Goal: Task Accomplishment & Management: Complete application form

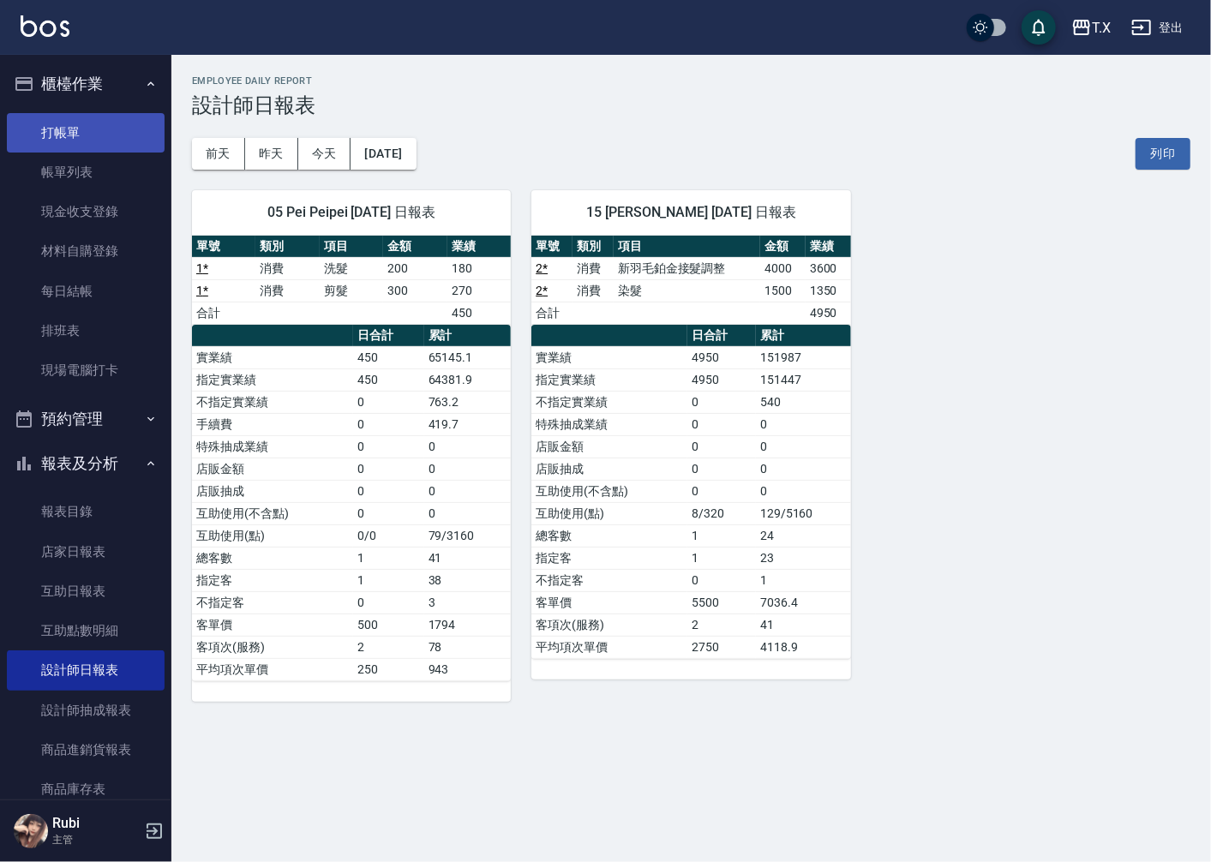
click at [96, 142] on link "打帳單" at bounding box center [86, 132] width 158 height 39
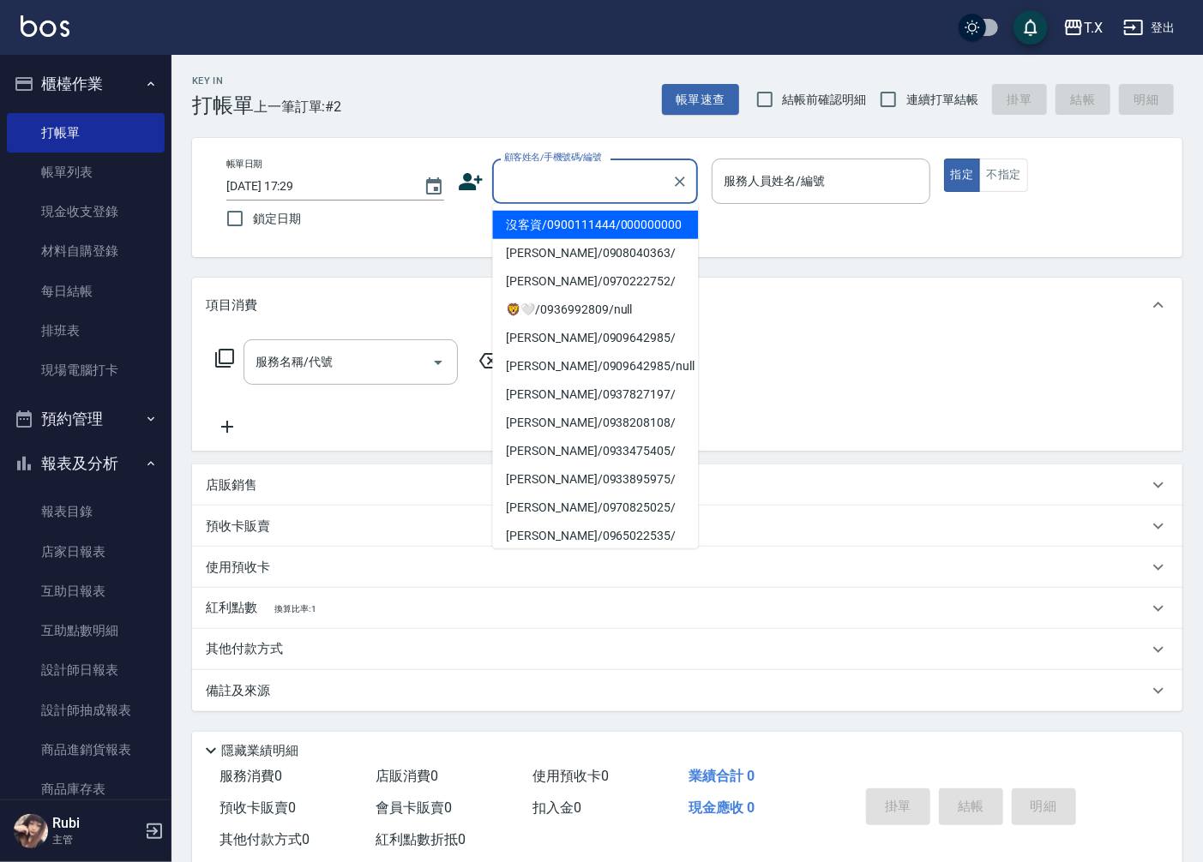
click at [574, 189] on input "顧客姓名/手機號碼/編號" at bounding box center [582, 181] width 165 height 30
click at [585, 223] on li "沒客資/0900111444/000000000" at bounding box center [595, 225] width 206 height 28
type input "沒客資/0900111444/000000000"
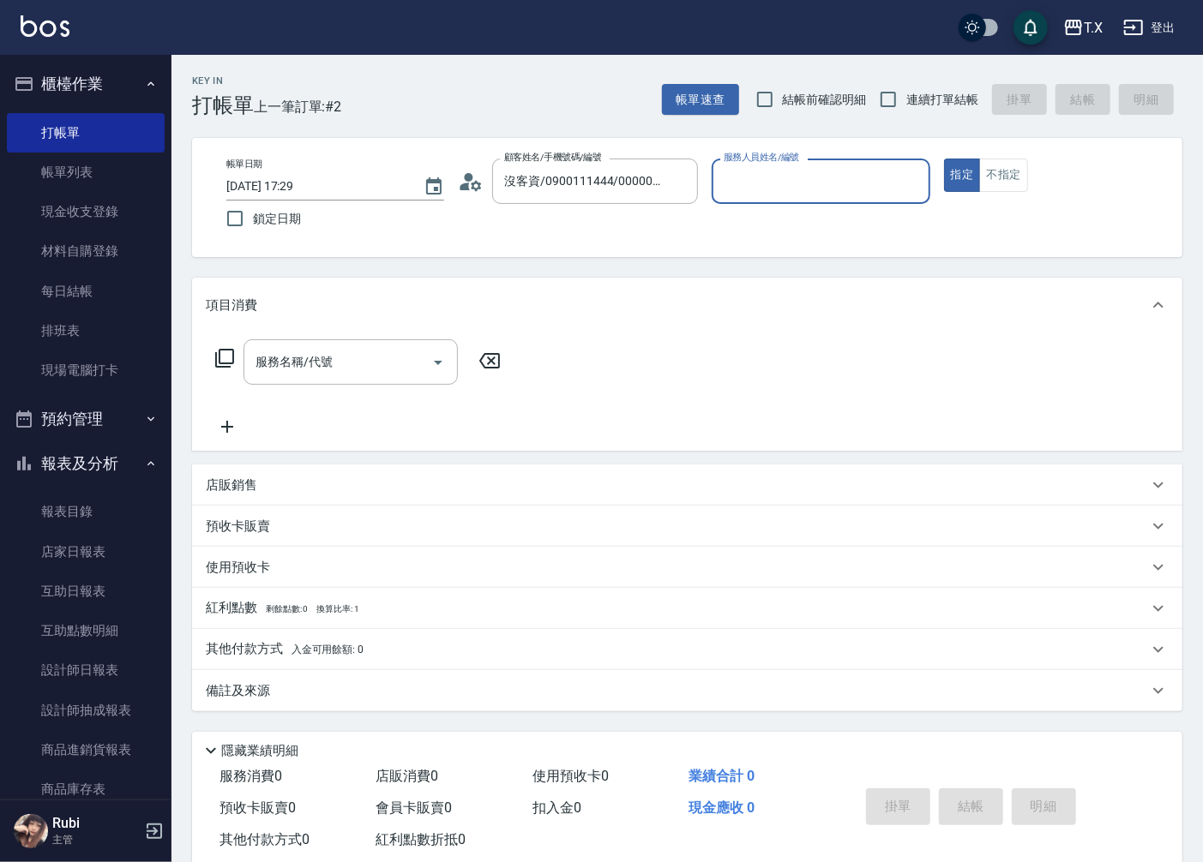
click at [759, 175] on input "服務人員姓名/編號" at bounding box center [820, 181] width 202 height 30
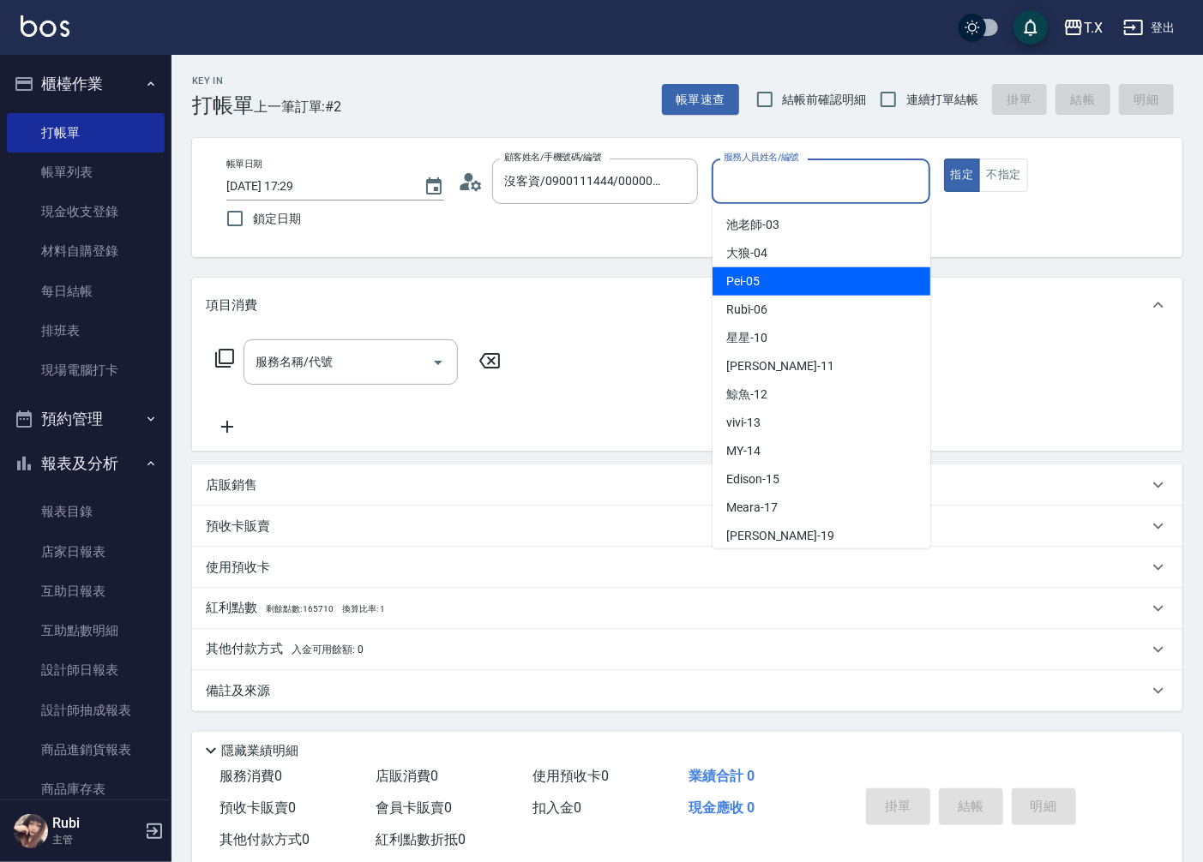
click at [784, 281] on div "Pei -05" at bounding box center [821, 281] width 218 height 28
type input "Pei-05"
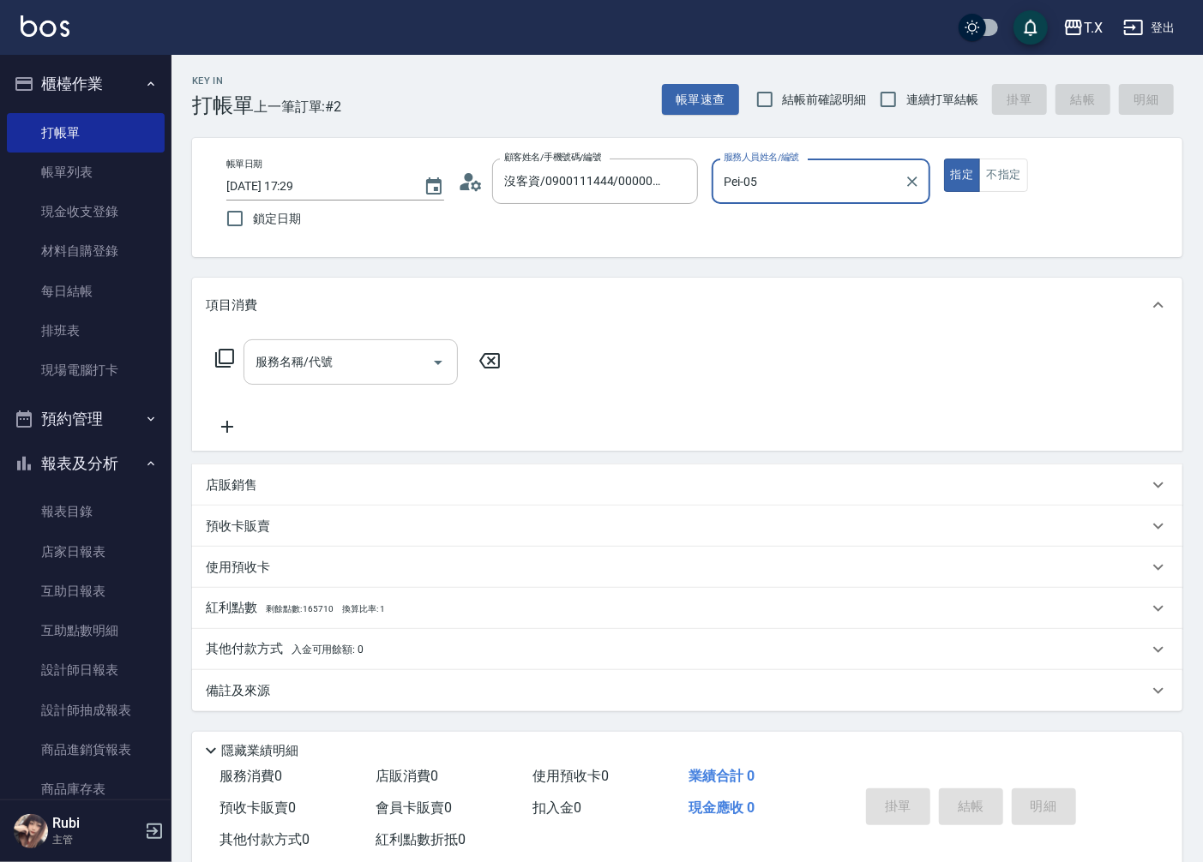
click at [310, 378] on div "服務名稱/代號" at bounding box center [350, 361] width 214 height 45
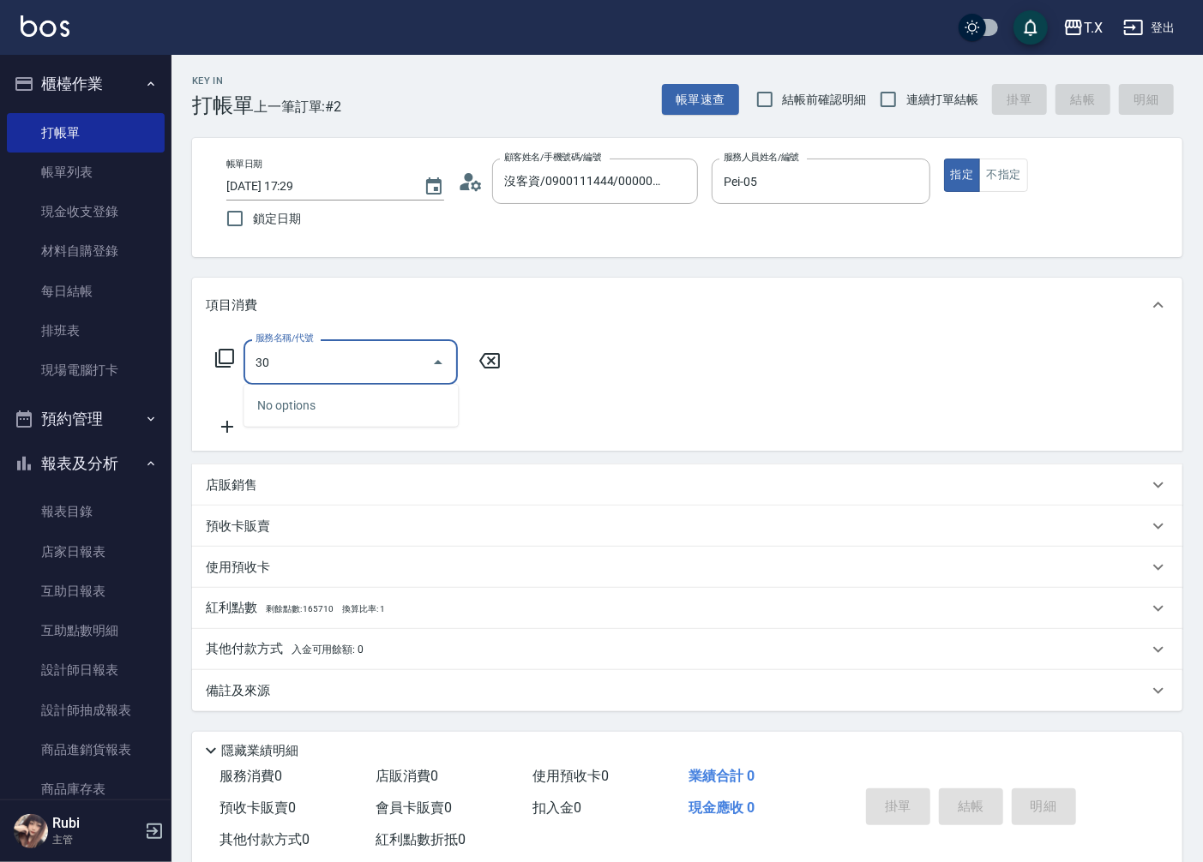
type input "301"
type input "150"
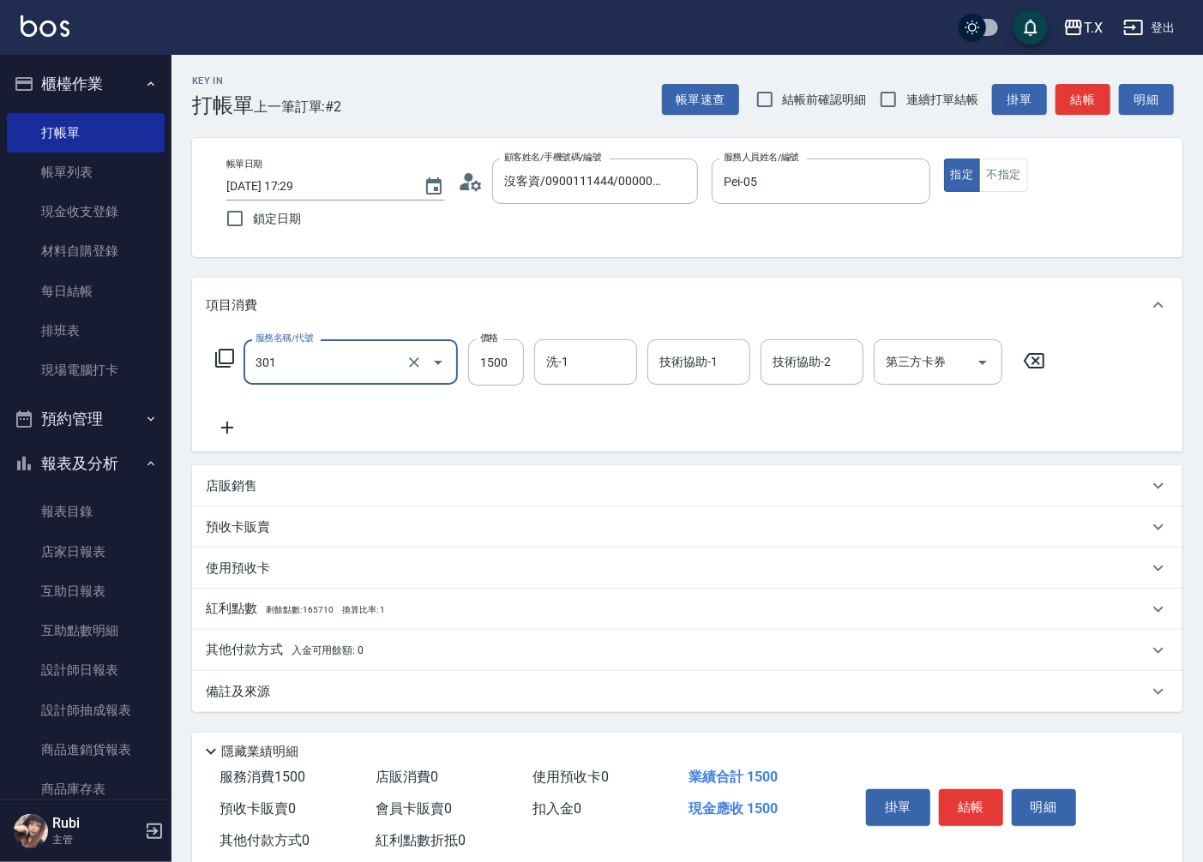
type input "燙髮(301)"
type input "1"
type input "0"
type input "142"
type input "10"
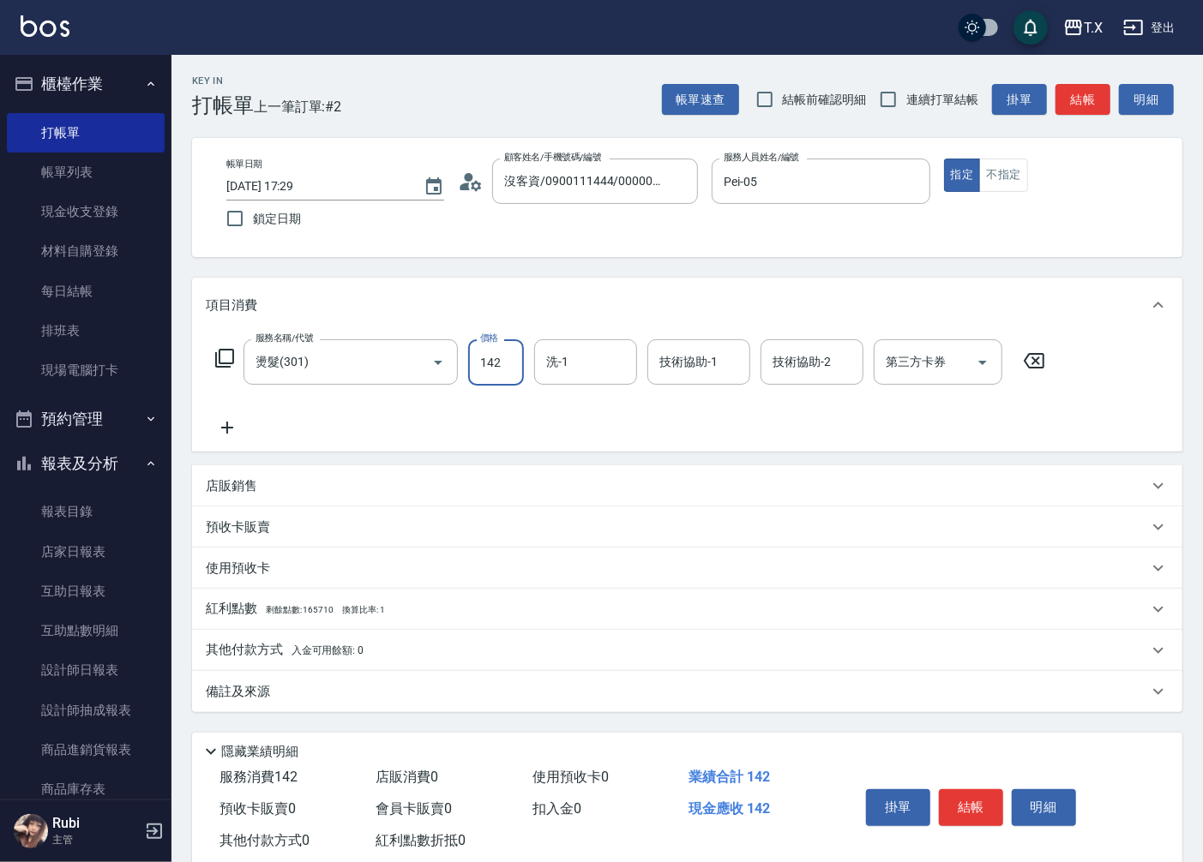
type input "1425"
type input "140"
type input "1425"
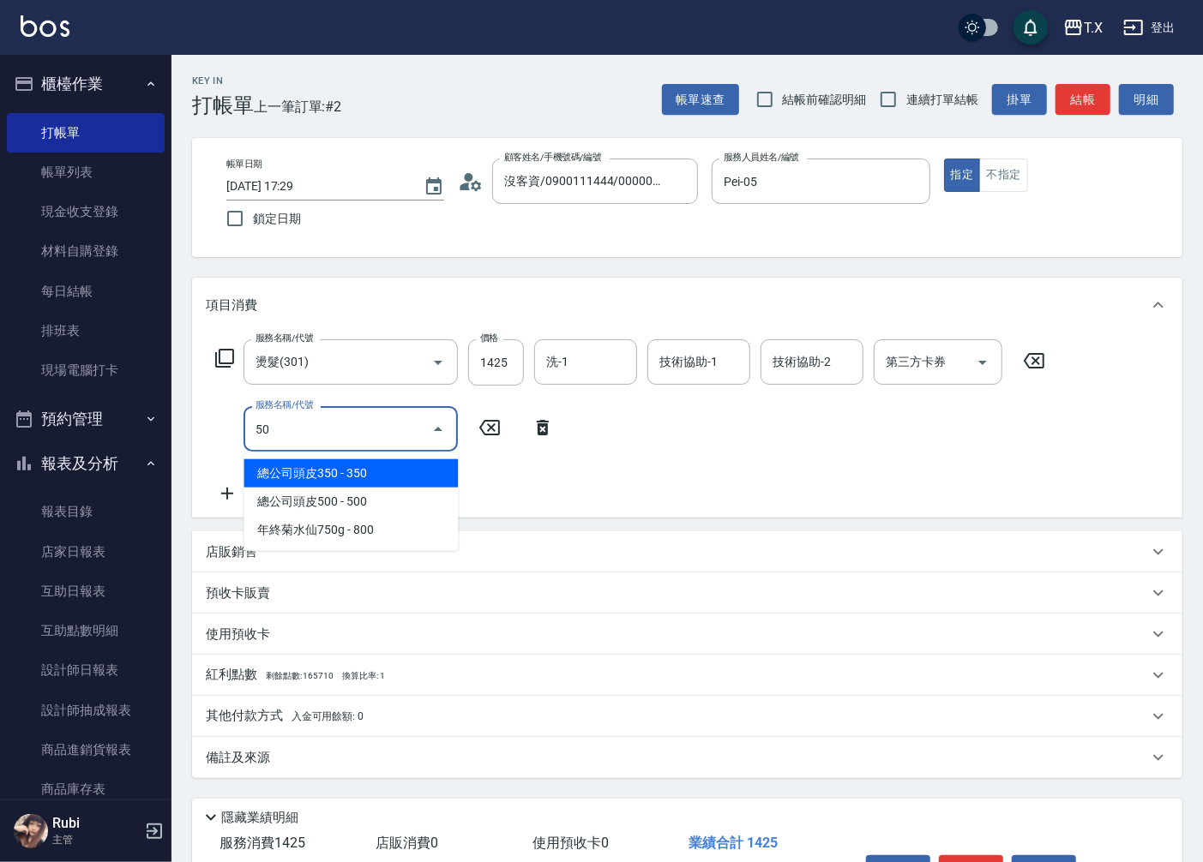
type input "501"
type input "240"
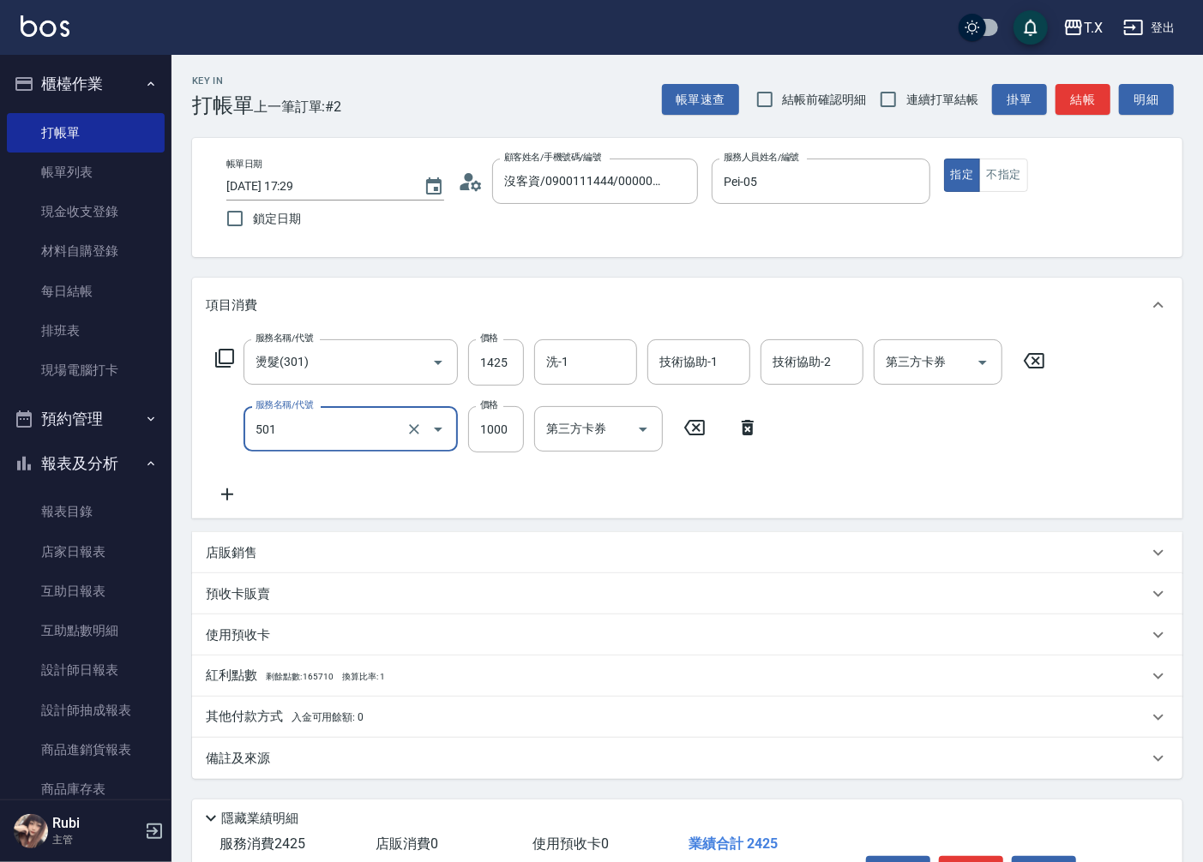
type input "染髮(501)"
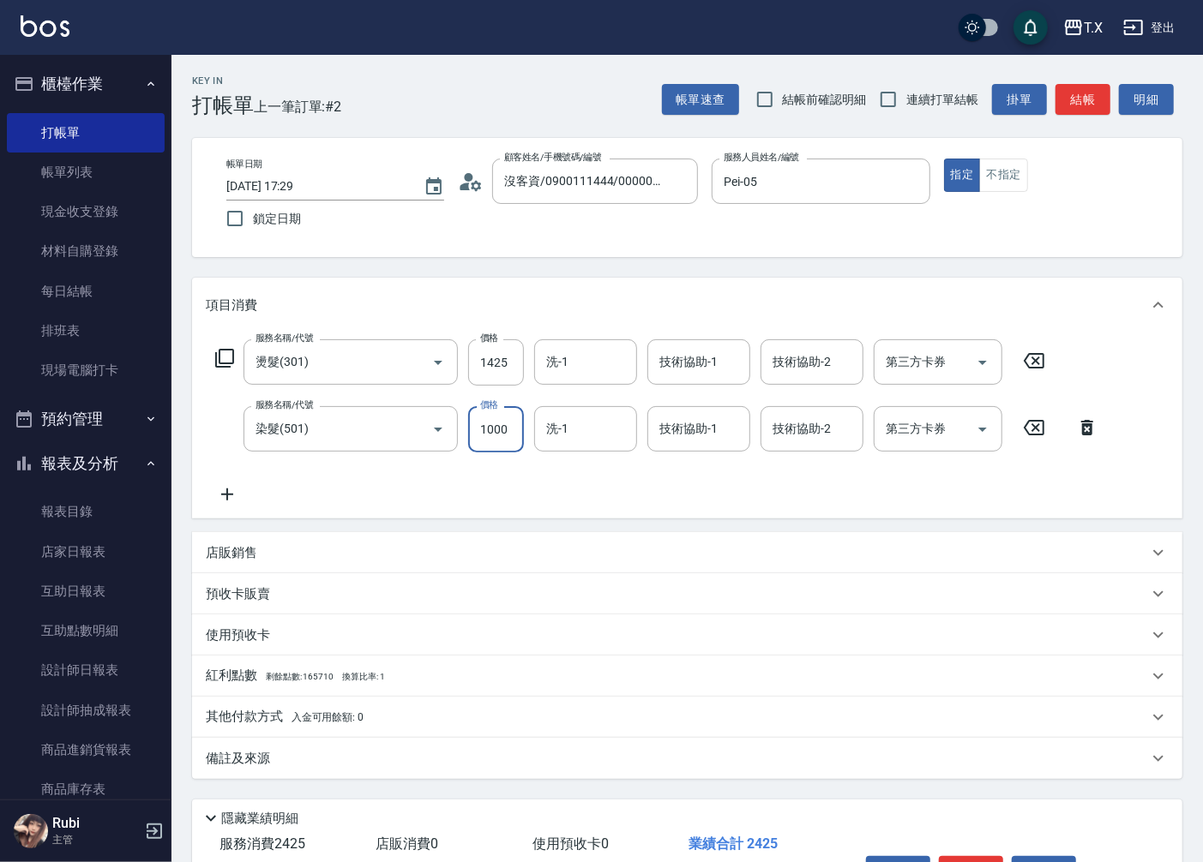
type input "1"
type input "140"
type input "10"
type input "150"
type input "1000"
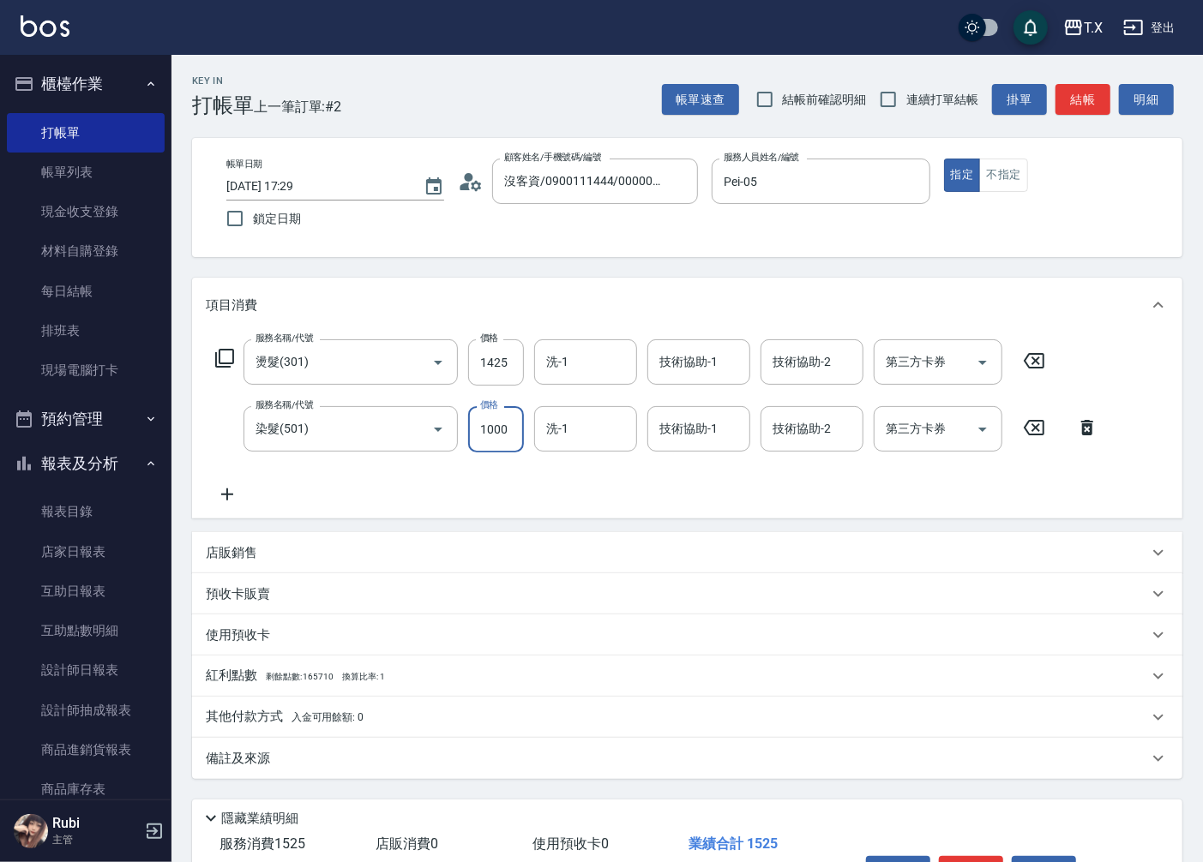
type input "240"
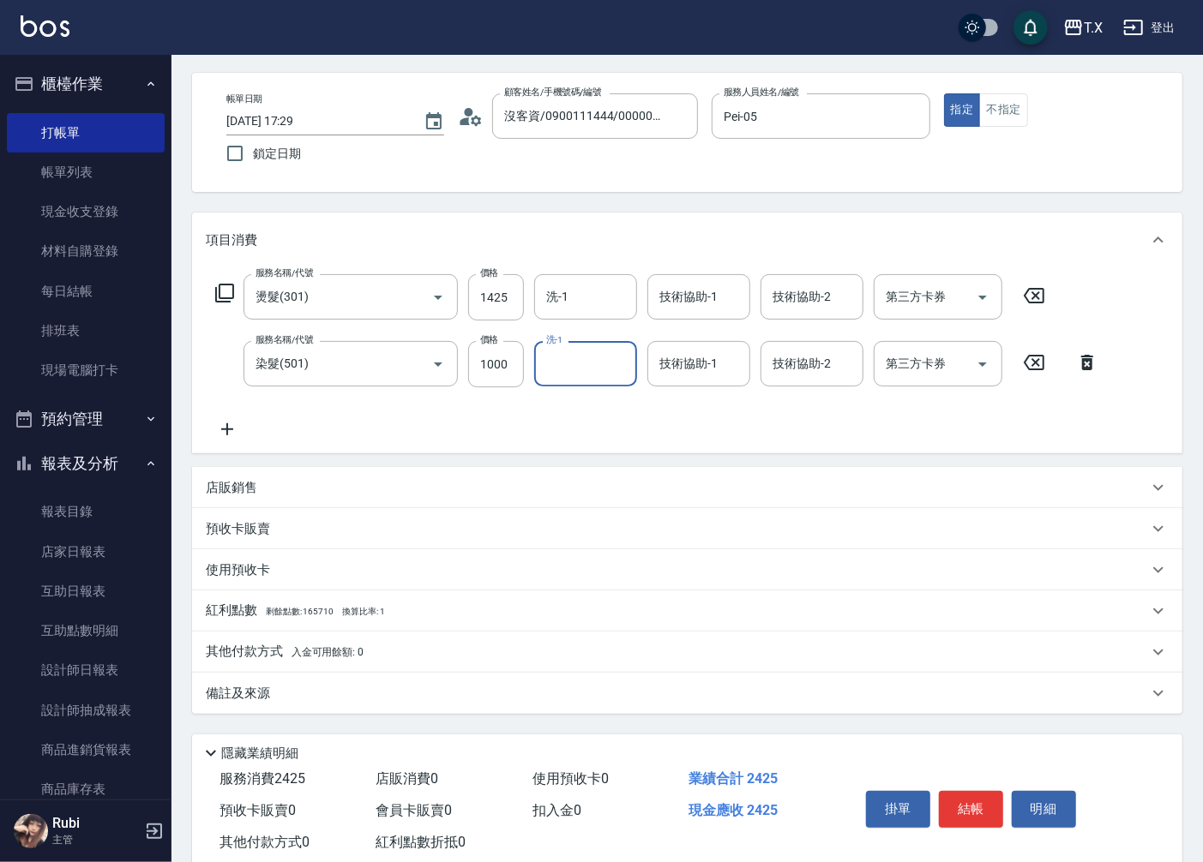
scroll to position [95, 0]
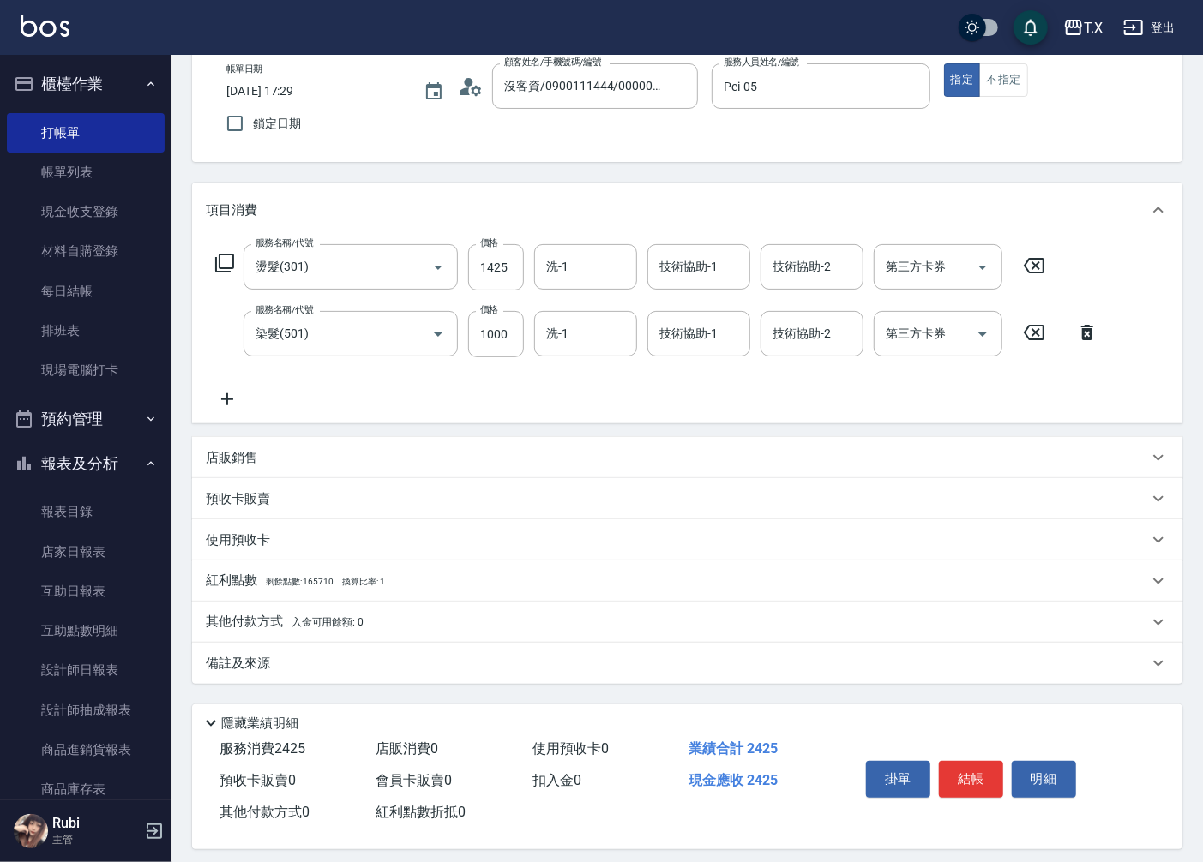
click at [260, 624] on p "其他付款方式 入金可用餘額: 0" at bounding box center [285, 622] width 158 height 19
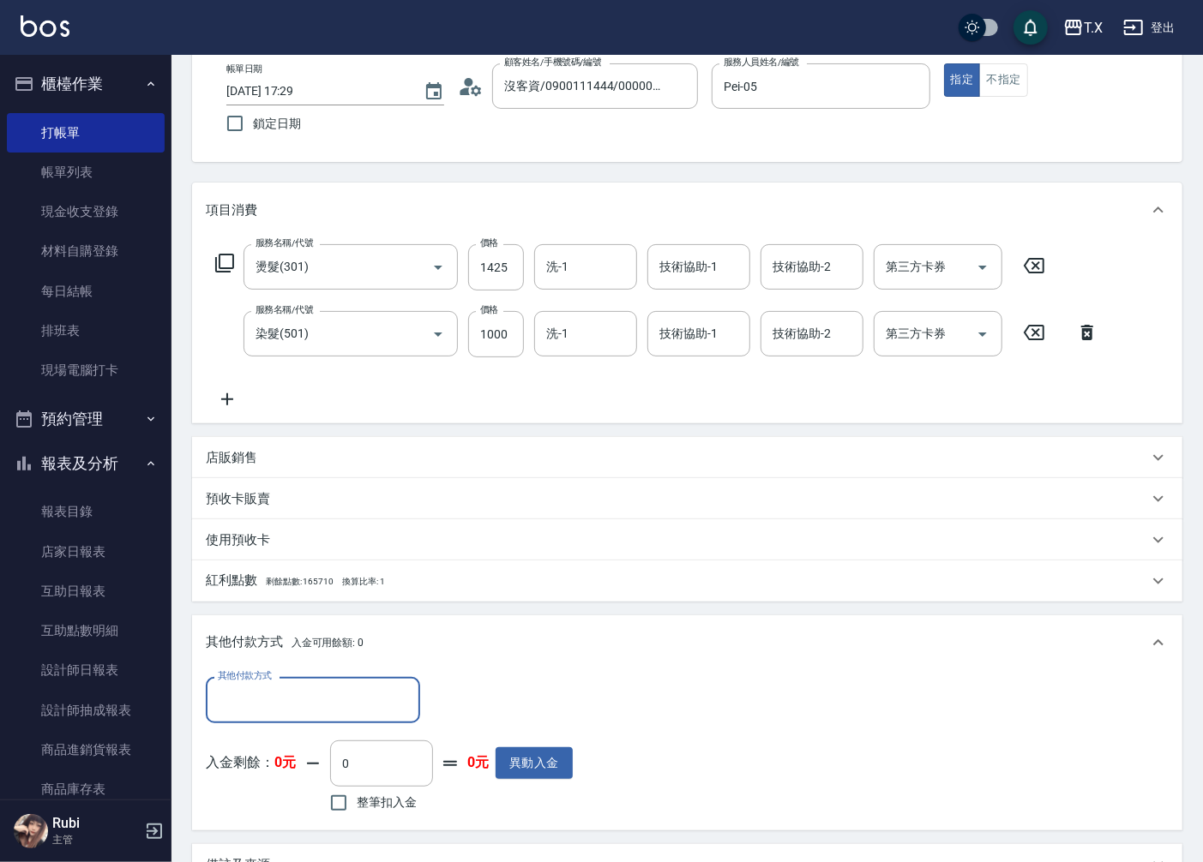
scroll to position [0, 0]
click at [285, 699] on input "其他付款方式" at bounding box center [312, 700] width 199 height 30
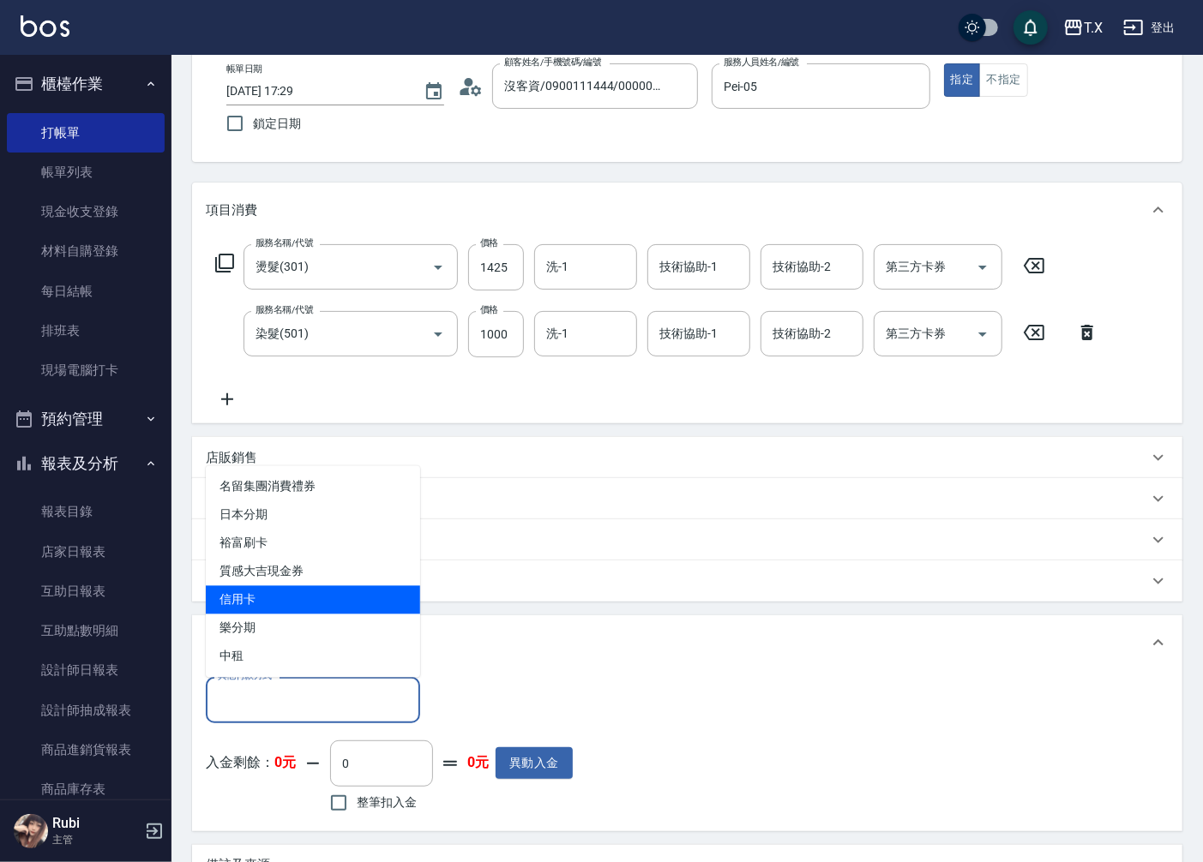
click at [276, 595] on span "信用卡" at bounding box center [313, 600] width 214 height 28
type input "信用卡"
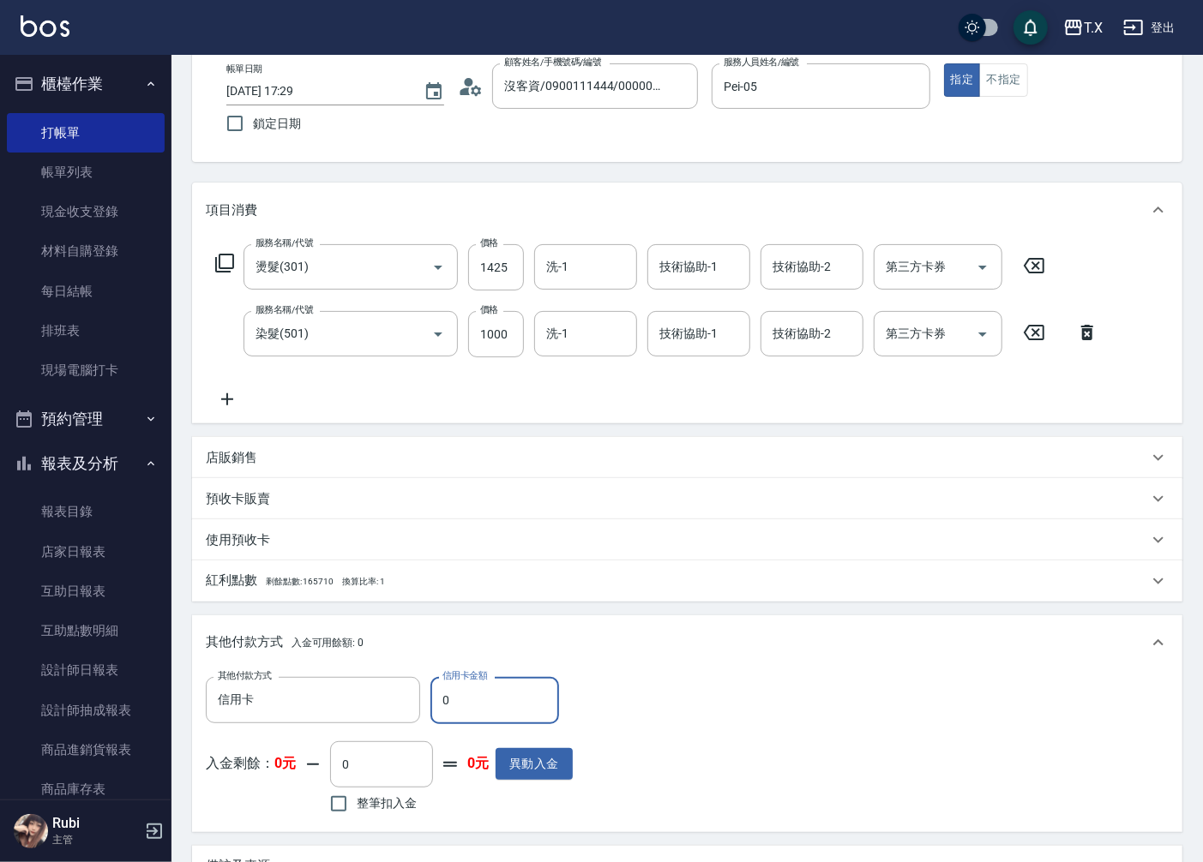
click at [429, 712] on div "其他付款方式 信用卡 其他付款方式 信用卡金額 0 信用卡金額" at bounding box center [389, 700] width 367 height 46
type input "242"
type input "210"
type input "2425"
type input "0"
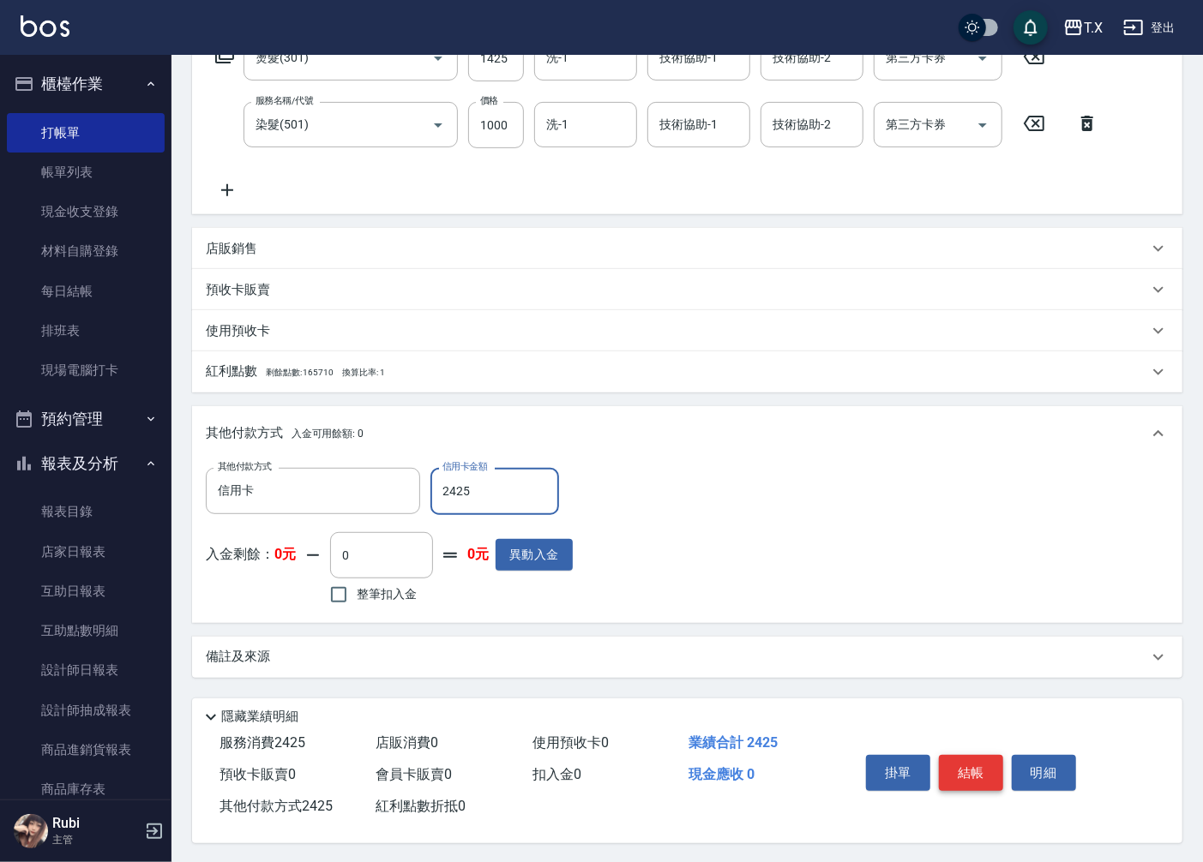
scroll to position [310, 0]
type input "2425"
click at [970, 763] on button "結帳" at bounding box center [971, 771] width 64 height 36
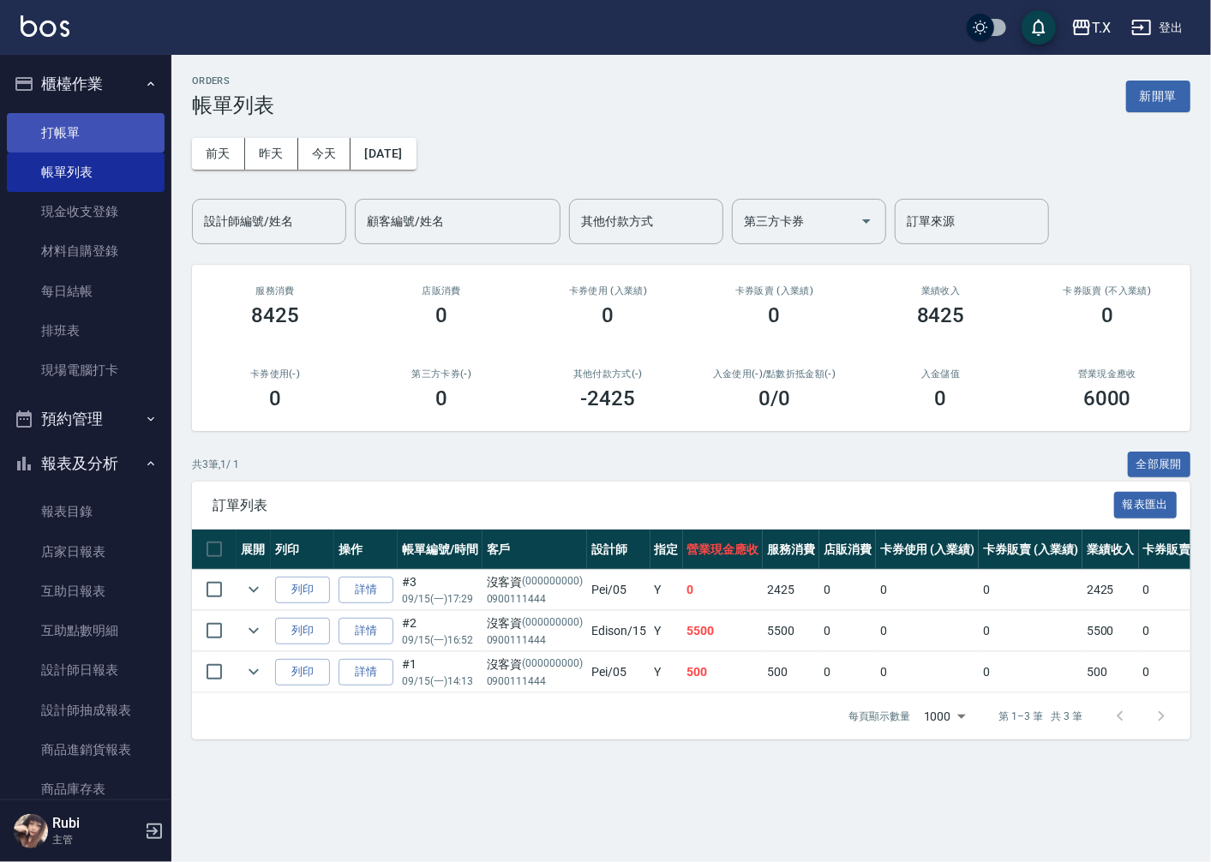
click at [79, 126] on link "打帳單" at bounding box center [86, 132] width 158 height 39
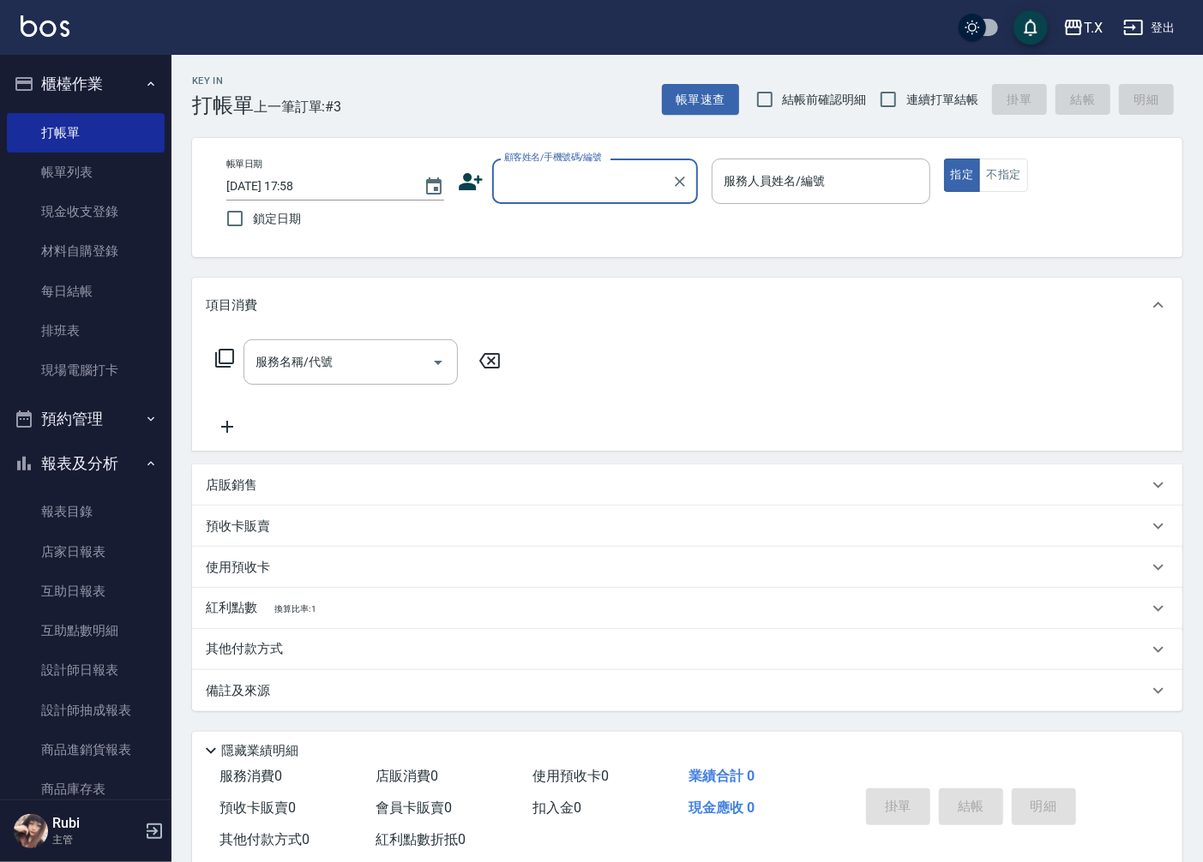
click at [549, 186] on input "顧客姓名/手機號碼/編號" at bounding box center [582, 181] width 165 height 30
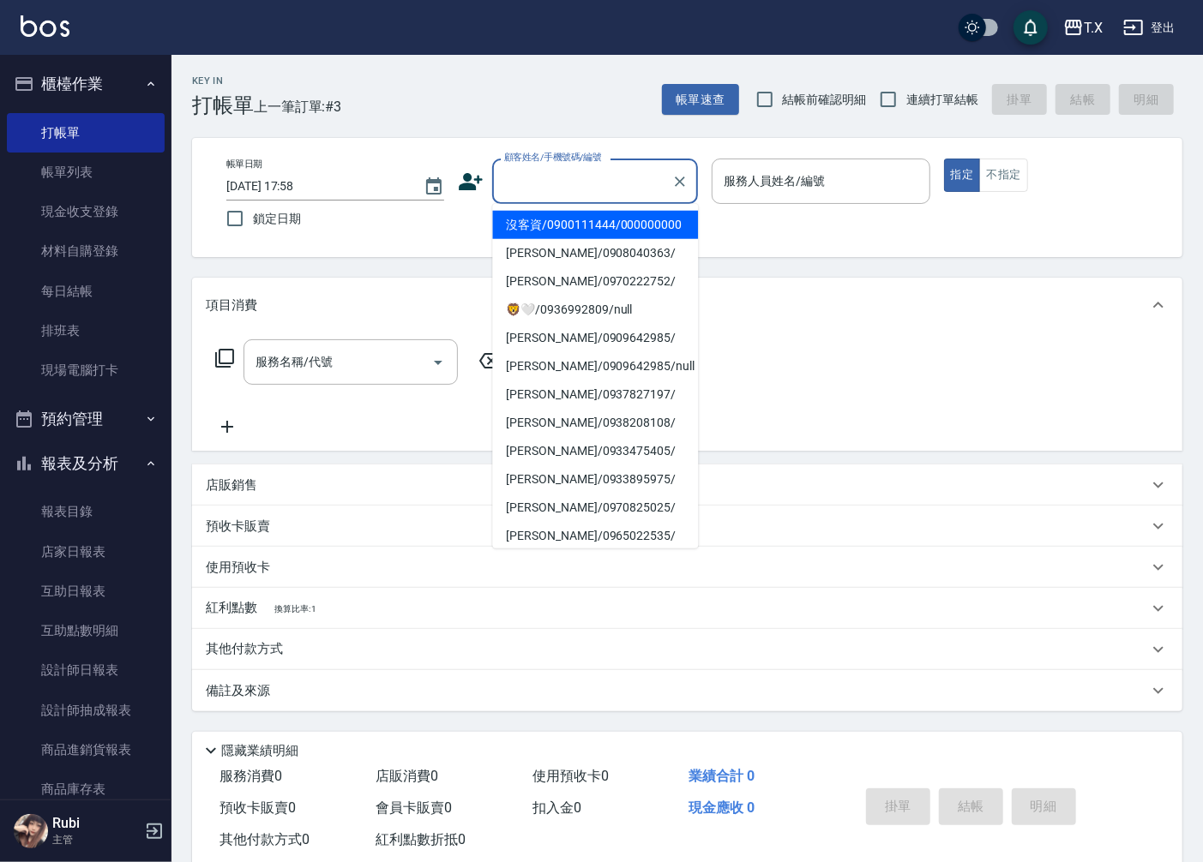
drag, startPoint x: 584, startPoint y: 238, endPoint x: 756, endPoint y: 177, distance: 182.7
click at [584, 236] on li "沒客資/0900111444/000000000" at bounding box center [595, 225] width 206 height 28
type input "沒客資/0900111444/000000000"
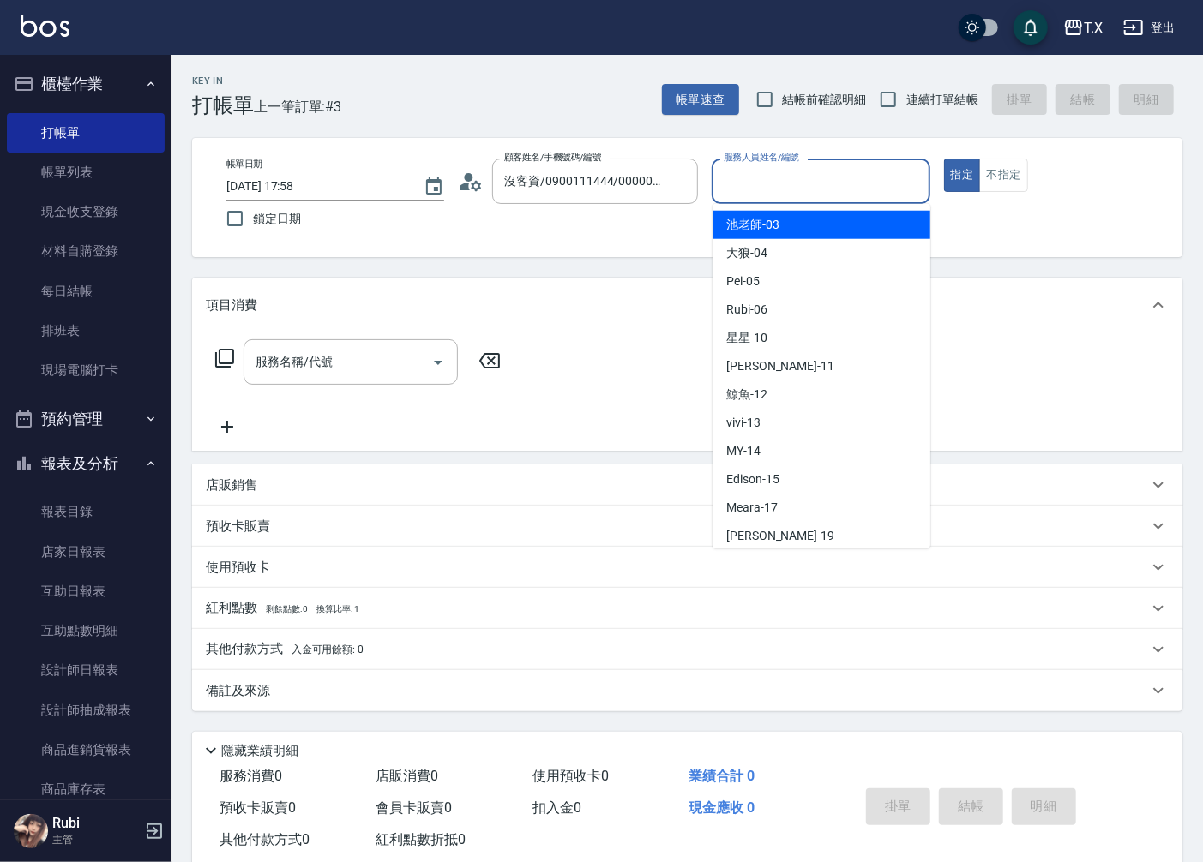
click at [765, 174] on input "服務人員姓名/編號" at bounding box center [820, 181] width 202 height 30
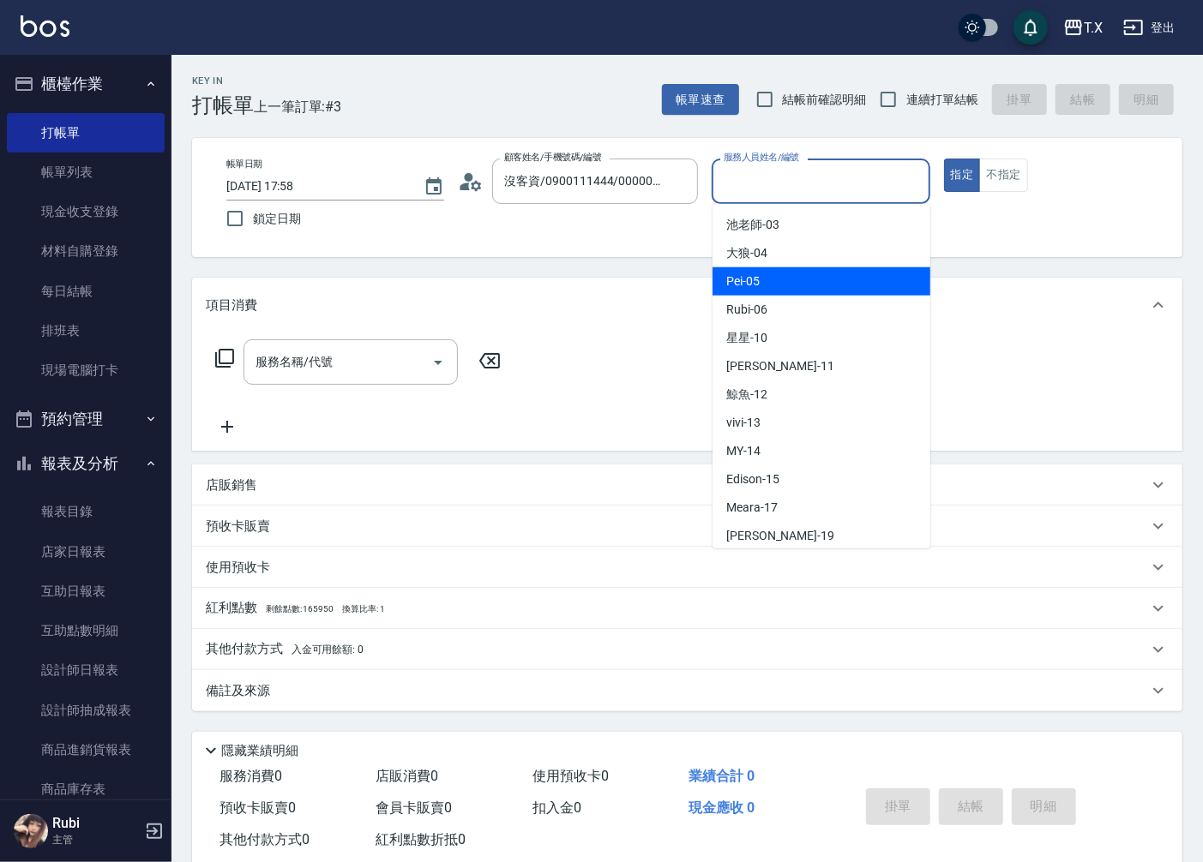
click at [766, 279] on div "Pei -05" at bounding box center [821, 281] width 218 height 28
type input "Pei-05"
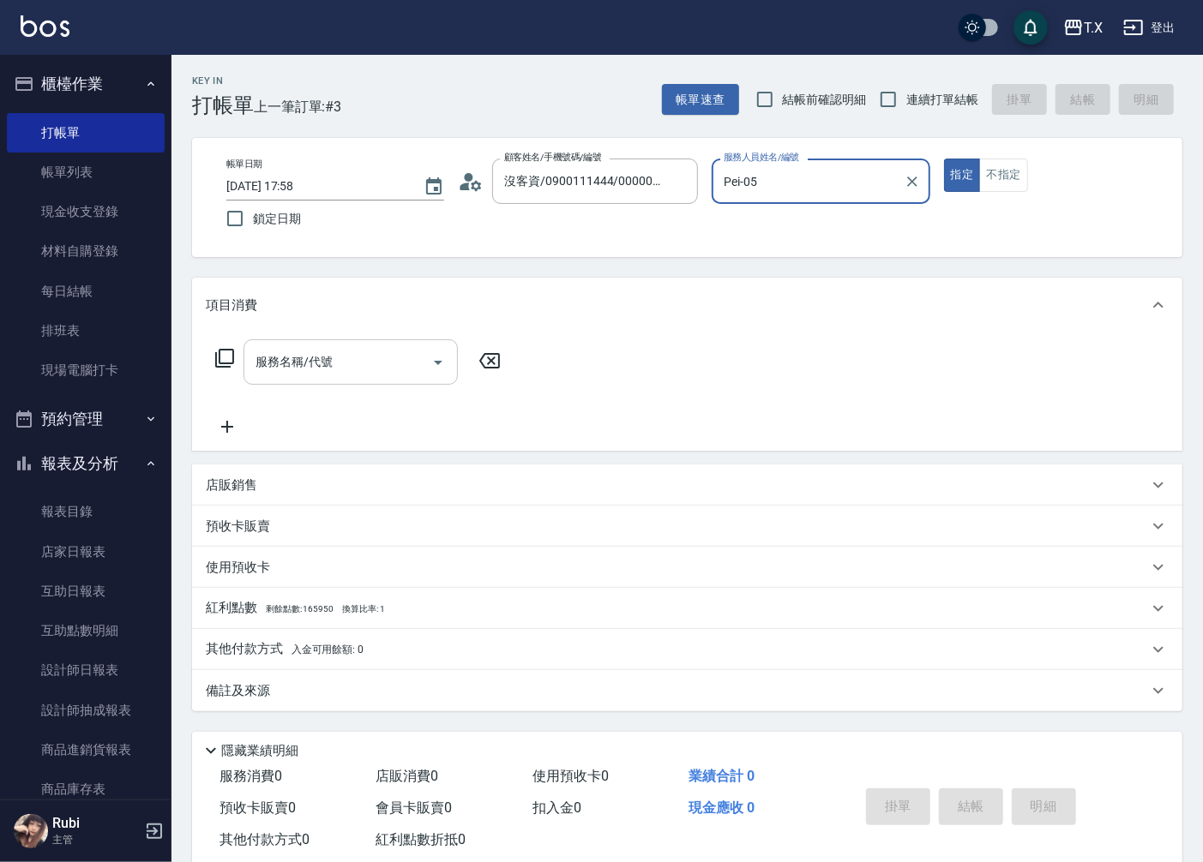
click at [357, 372] on input "服務名稱/代號" at bounding box center [337, 362] width 173 height 30
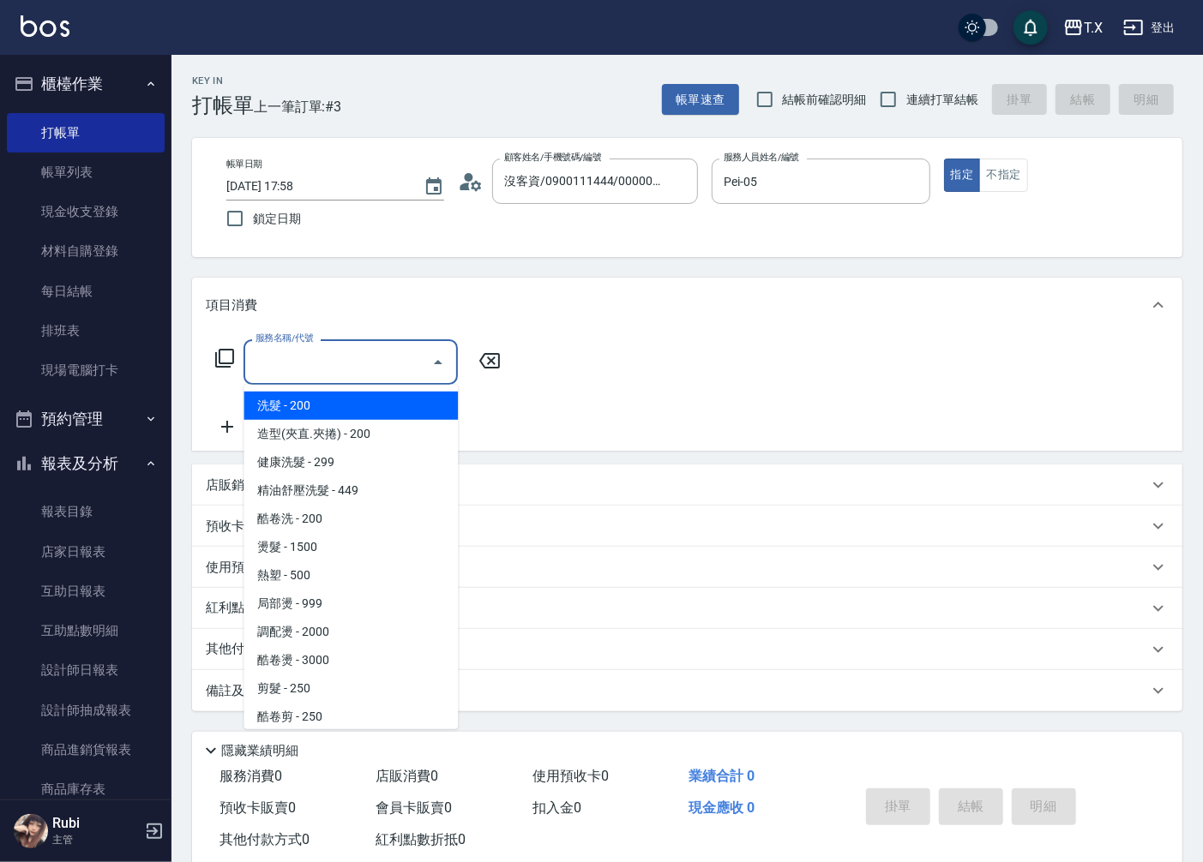
click at [334, 398] on span "洗髮 - 200" at bounding box center [350, 406] width 214 height 28
type input "洗髮(201)"
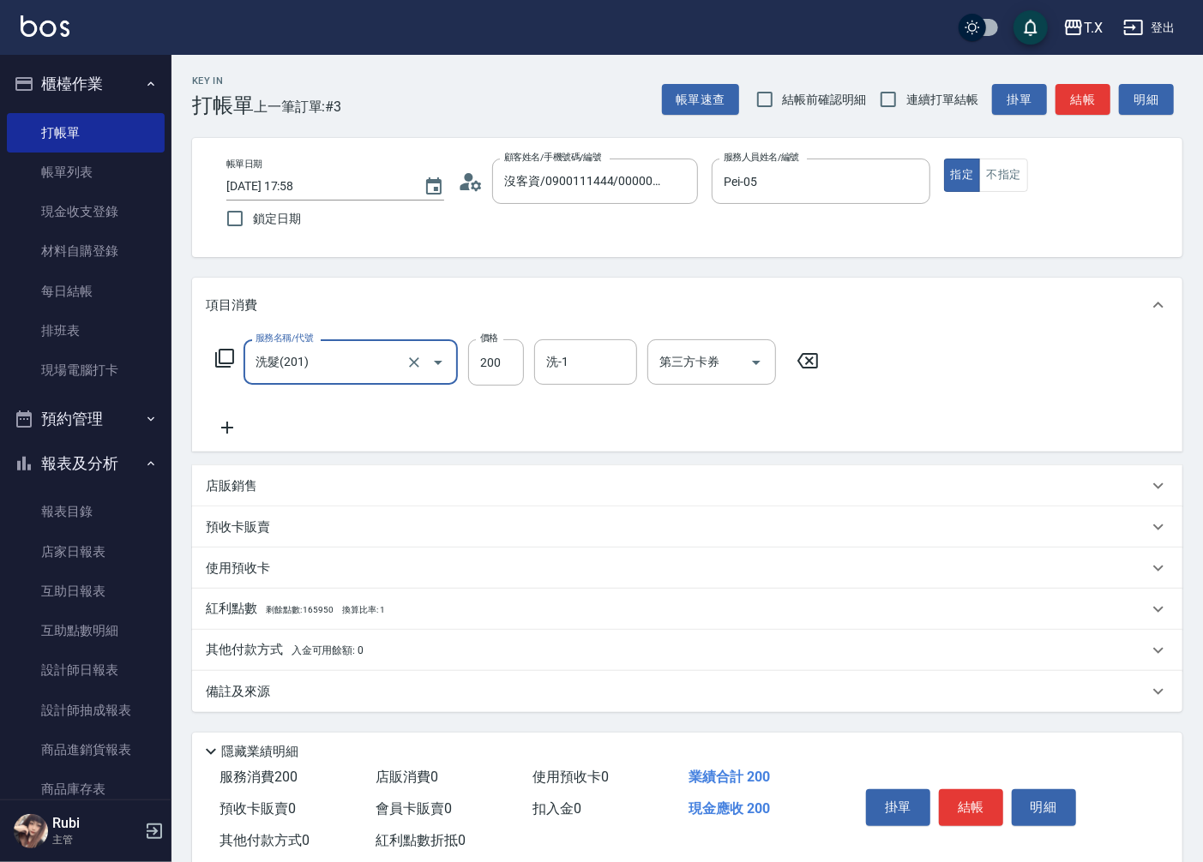
click at [230, 418] on icon at bounding box center [227, 427] width 43 height 21
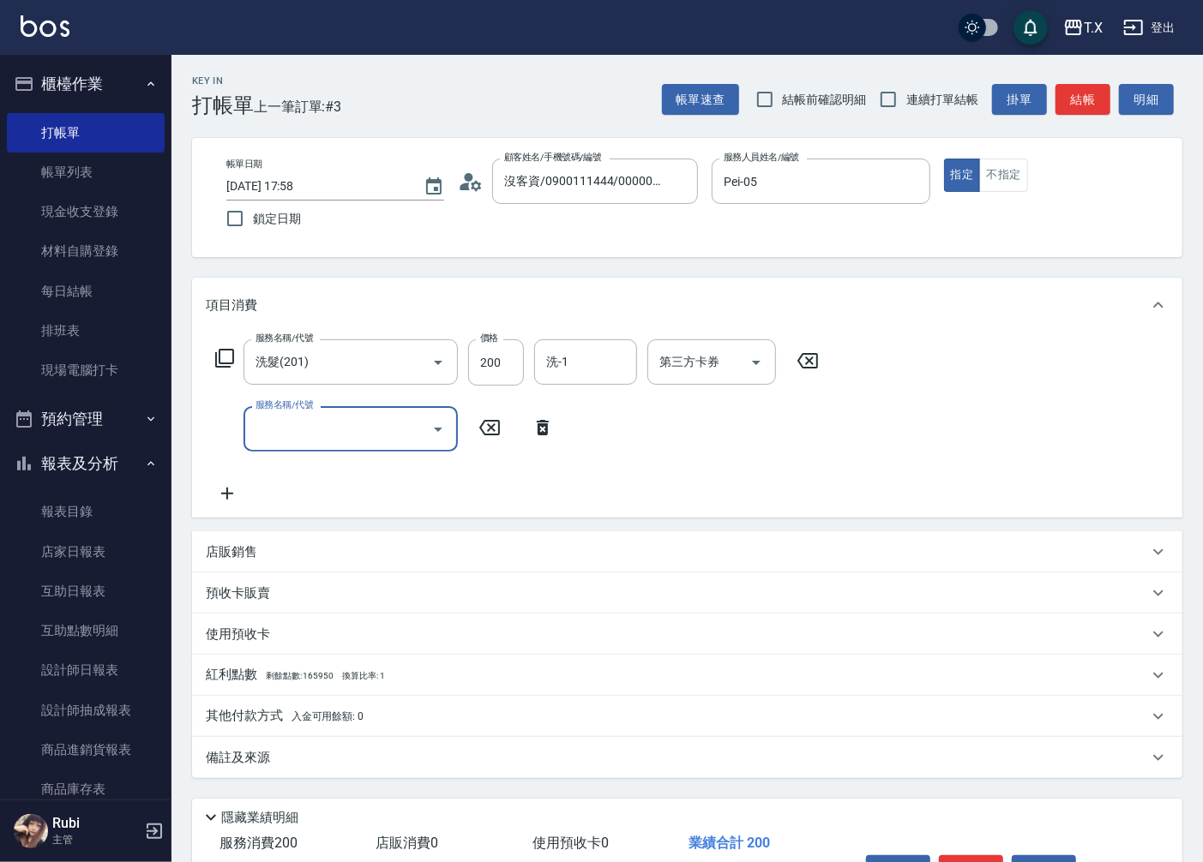
click at [276, 432] on input "服務名稱/代號" at bounding box center [337, 429] width 173 height 30
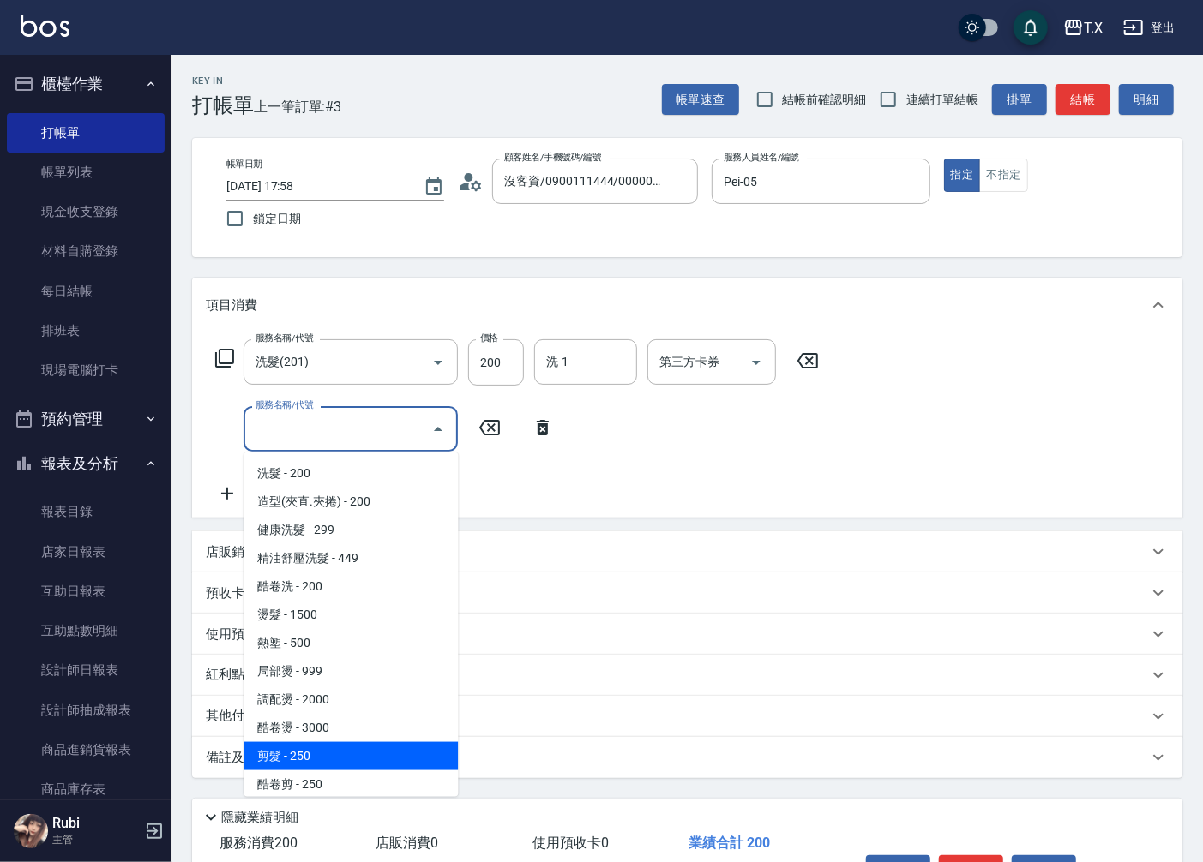
click at [386, 744] on span "剪髮 - 250" at bounding box center [350, 756] width 214 height 28
type input "40"
type input "剪髮(401)"
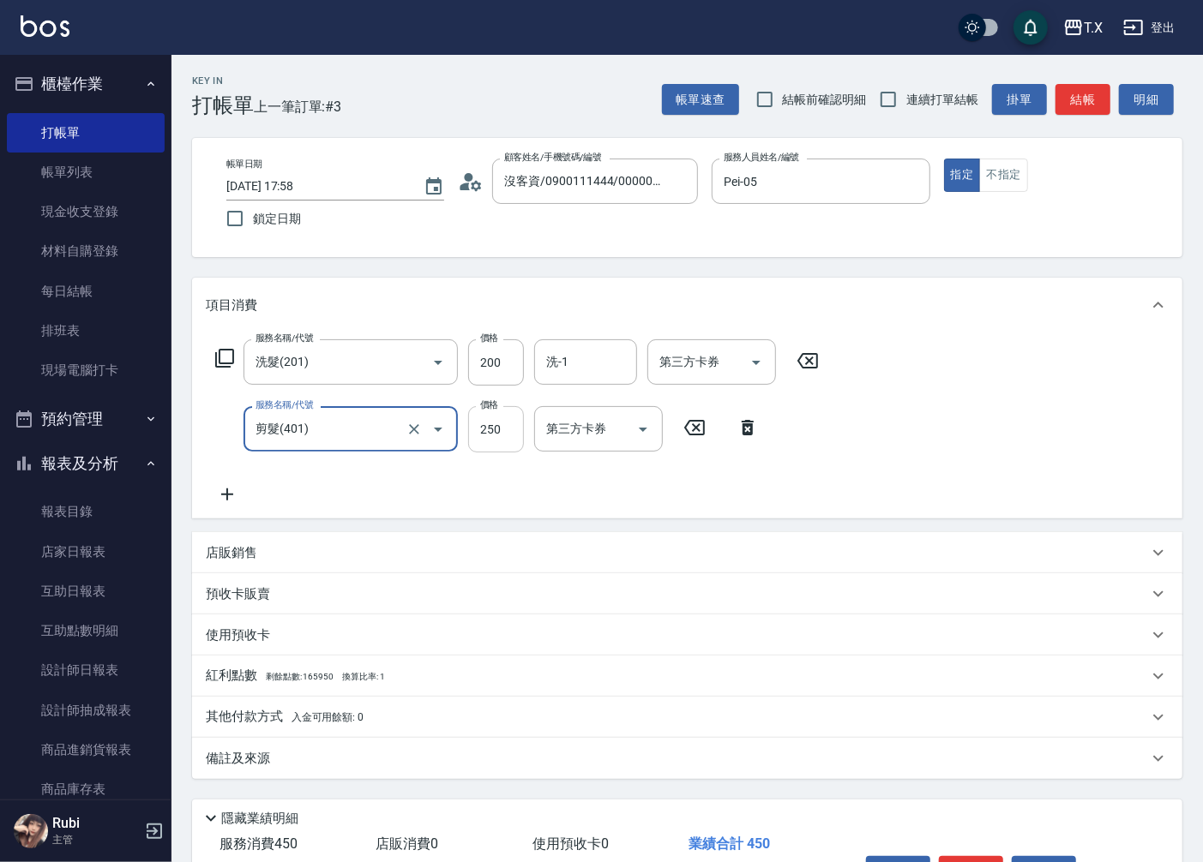
click at [487, 438] on input "250" at bounding box center [496, 429] width 56 height 46
type input "3"
type input "20"
type input "30"
type input "50"
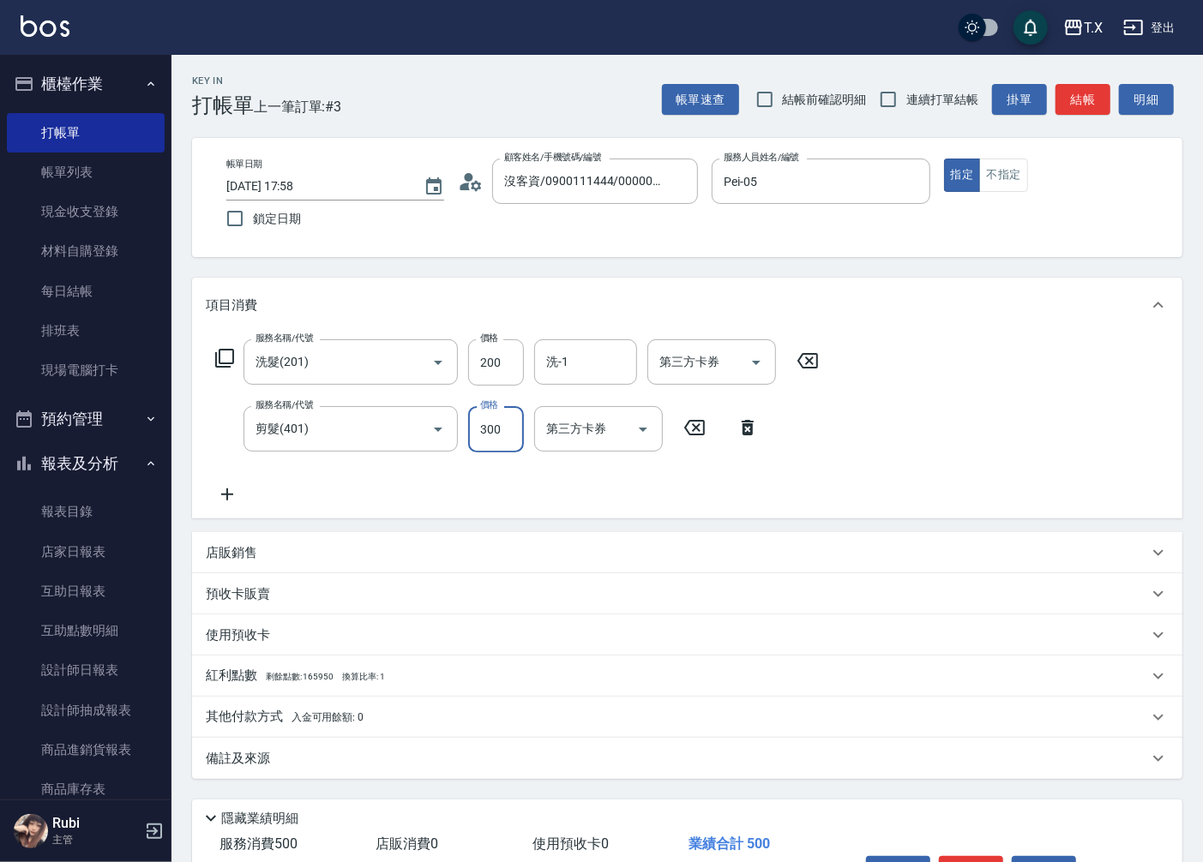
type input "300"
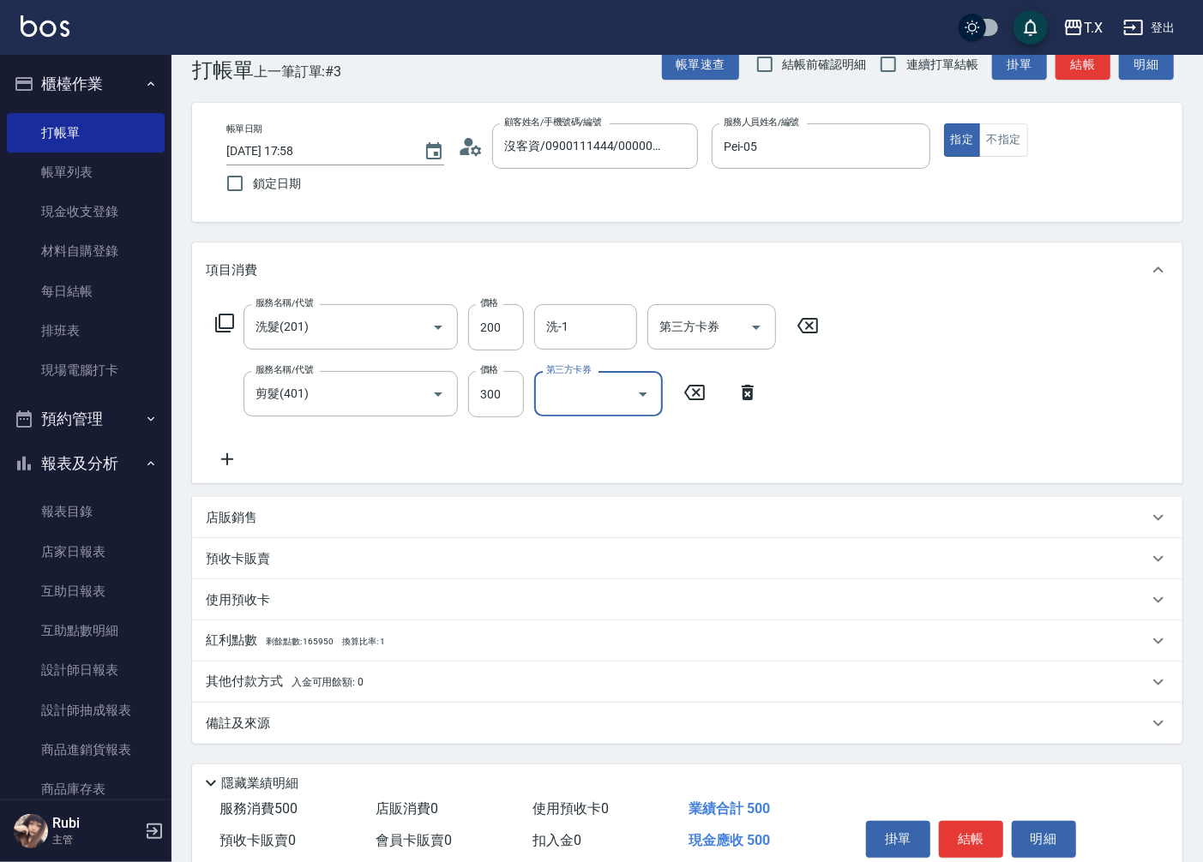
scroll to position [95, 0]
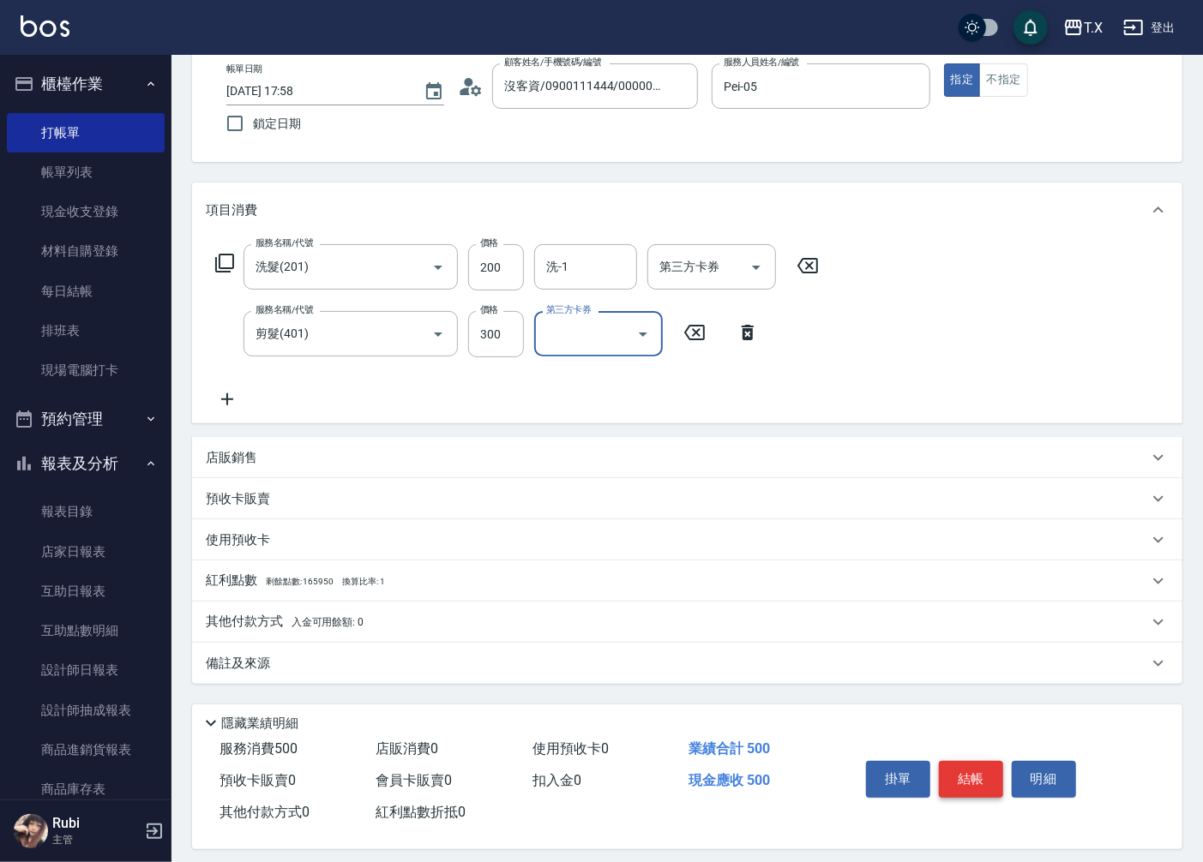
click at [962, 789] on button "結帳" at bounding box center [971, 779] width 64 height 36
